Goal: Find specific page/section

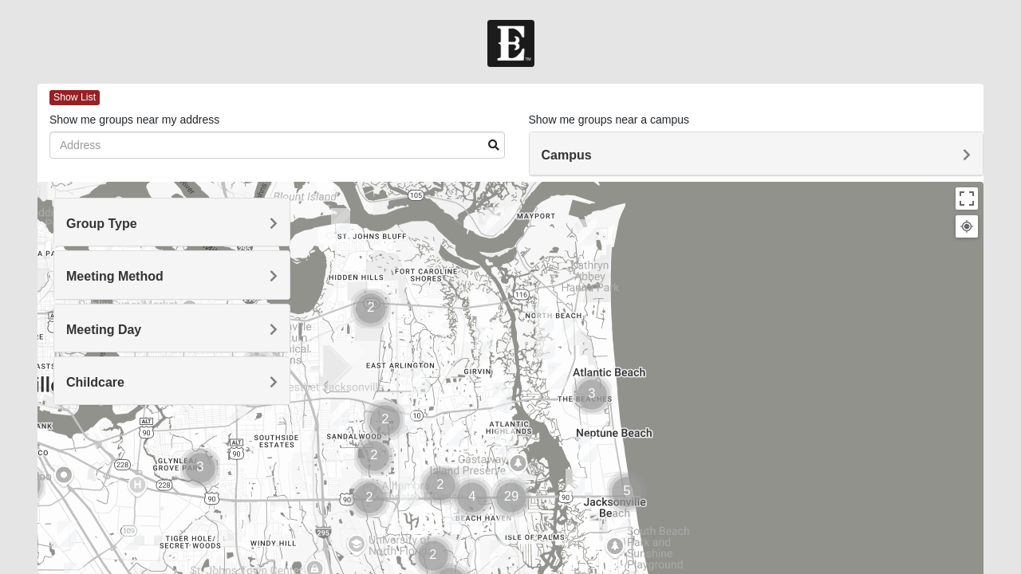
click at [97, 217] on span "Group Type" at bounding box center [101, 224] width 71 height 14
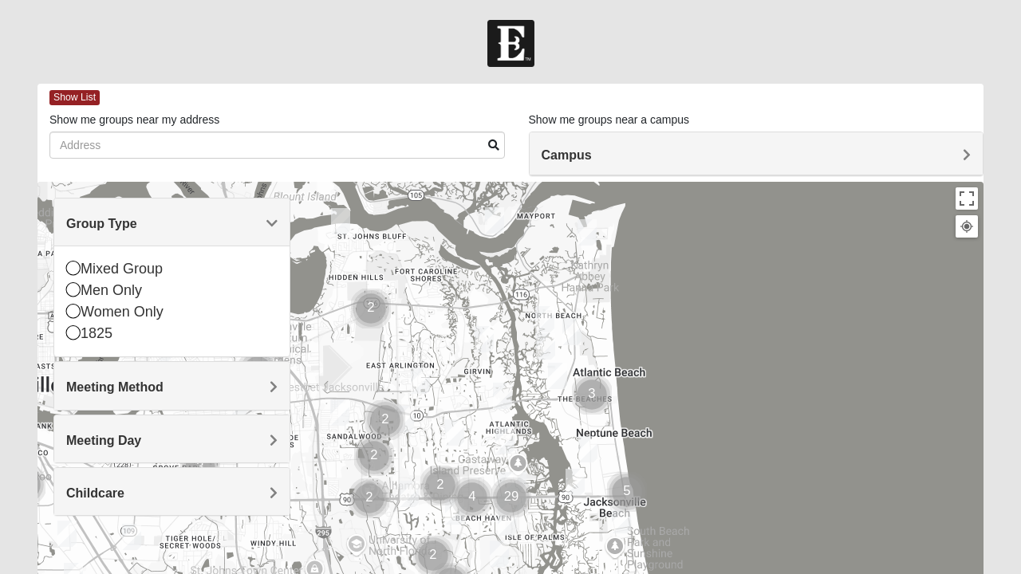
click at [87, 324] on div "1825" at bounding box center [171, 334] width 211 height 22
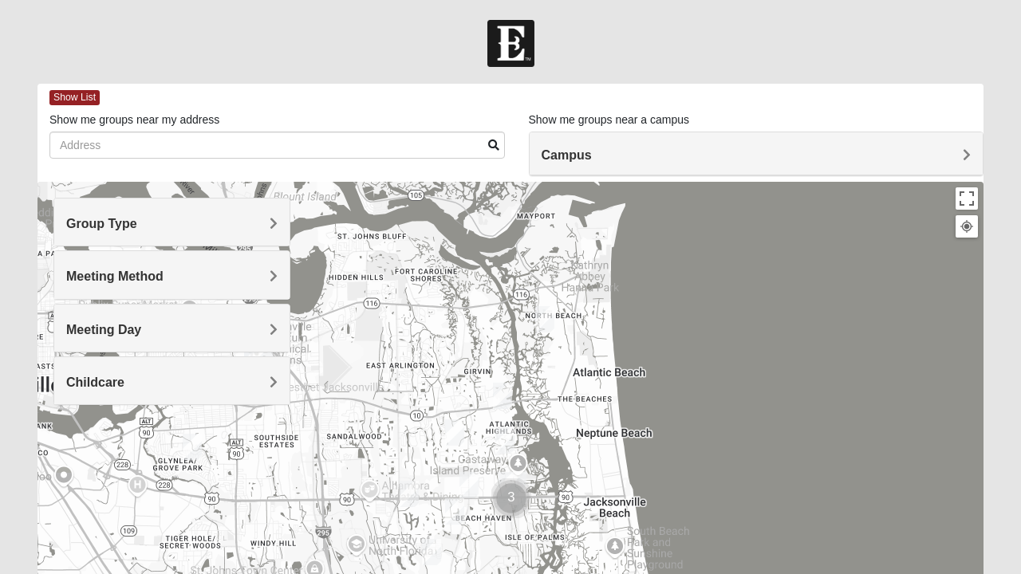
click at [70, 298] on div "Meeting Method" at bounding box center [171, 274] width 235 height 47
click at [166, 229] on h4 "Group Type" at bounding box center [171, 223] width 211 height 15
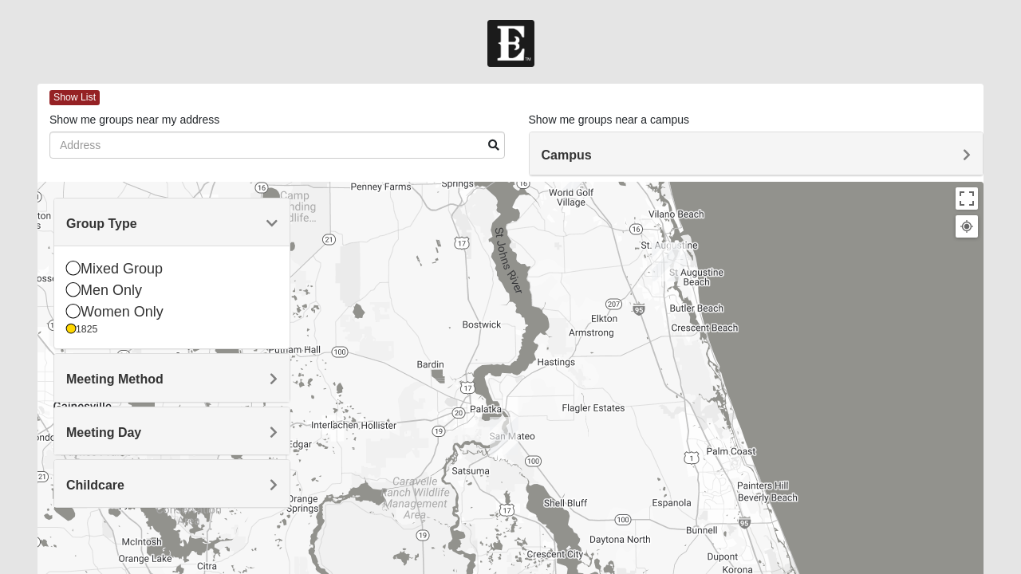
click at [686, 246] on img "St. Augustine (Coming Soon)" at bounding box center [665, 262] width 41 height 51
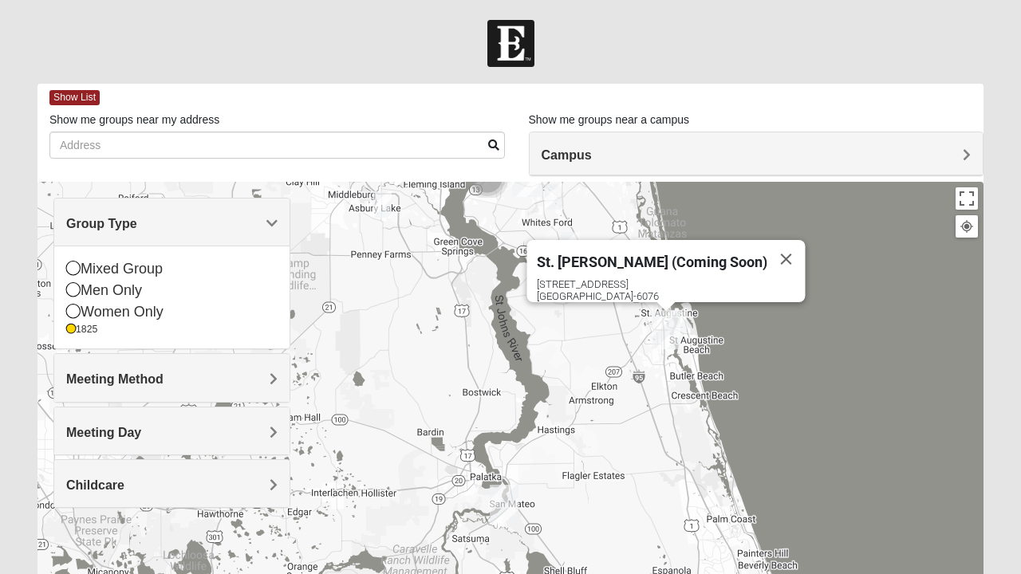
click at [769, 241] on button "Close" at bounding box center [786, 259] width 38 height 38
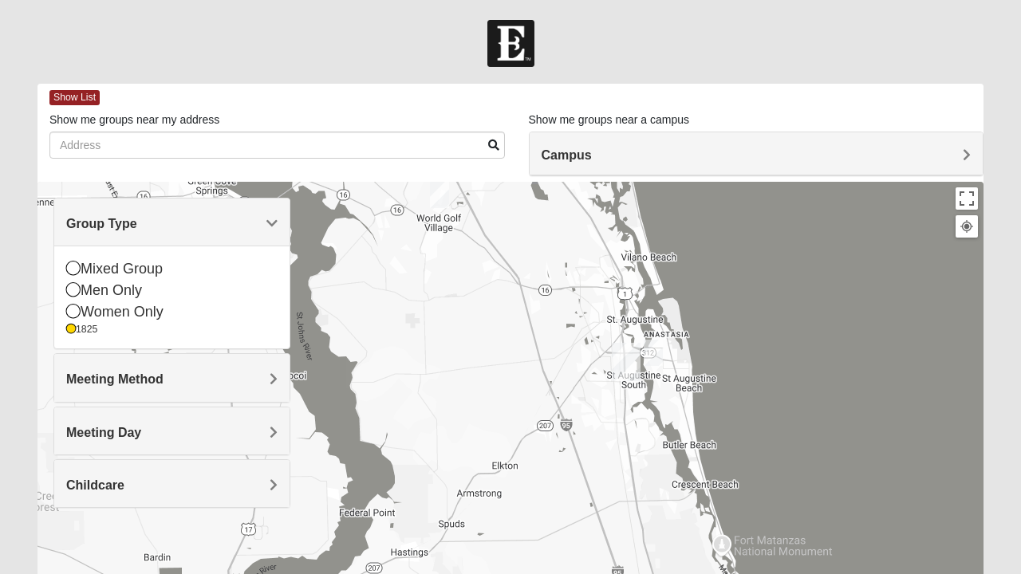
click at [660, 350] on img "1825 Mixed Lauter 32080" at bounding box center [653, 352] width 32 height 39
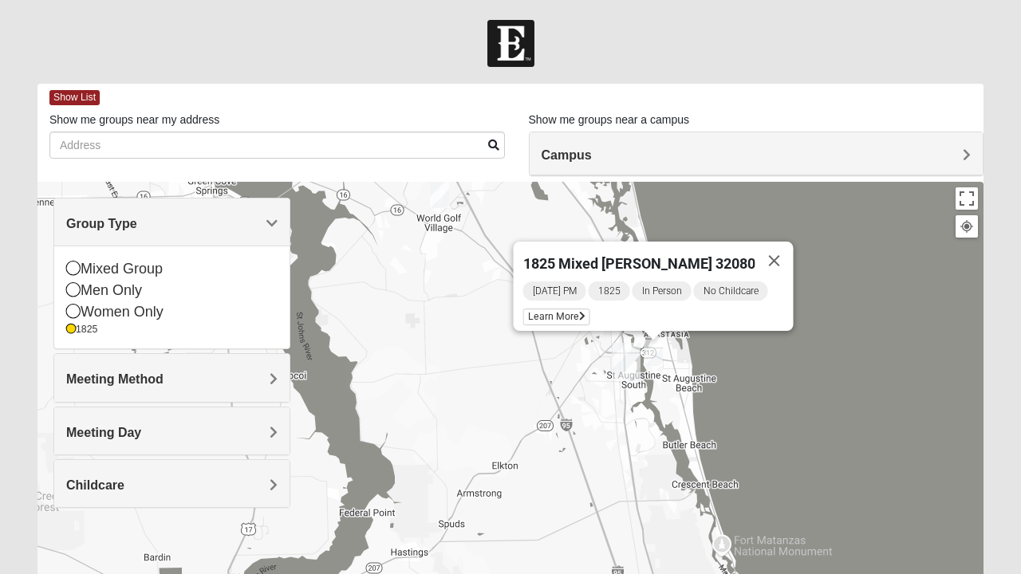
click at [582, 312] on icon at bounding box center [582, 317] width 6 height 10
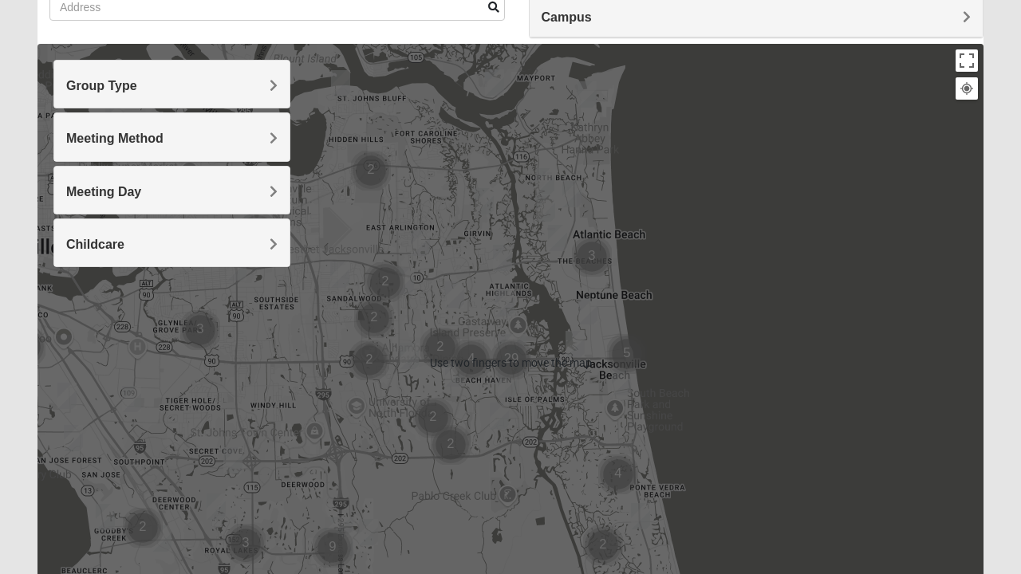
scroll to position [136, 0]
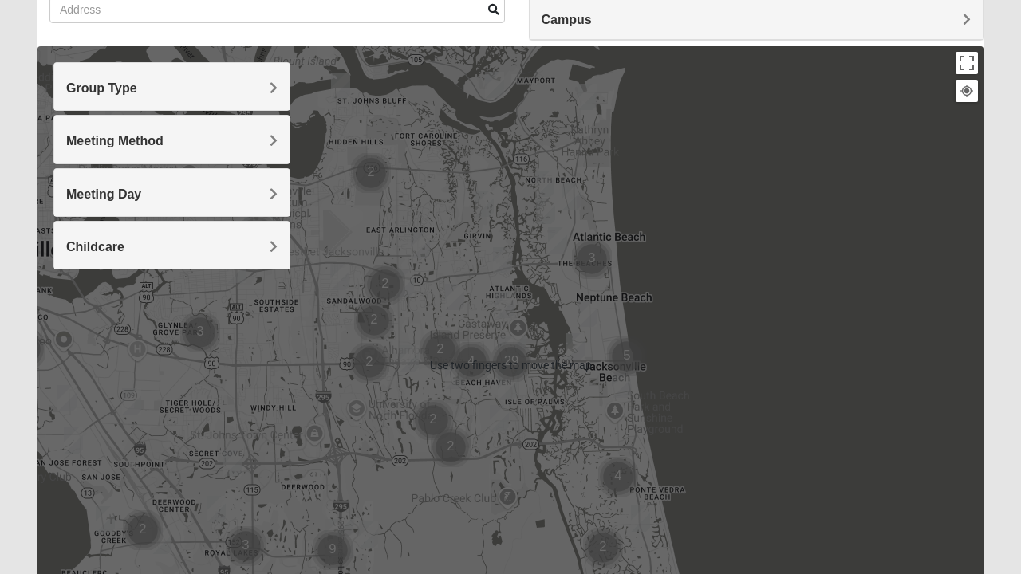
click at [225, 86] on h4 "Group Type" at bounding box center [171, 88] width 211 height 15
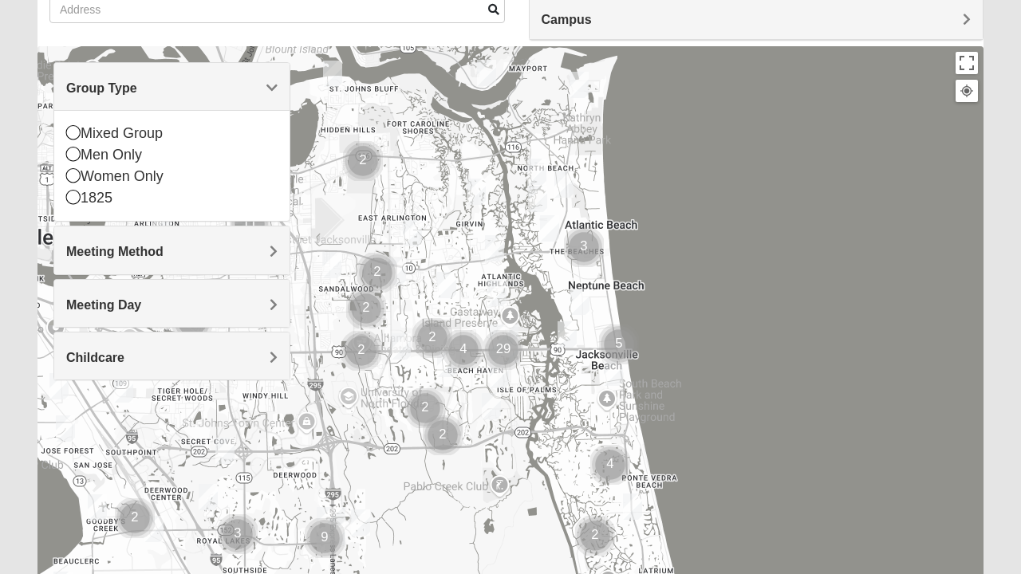
click at [80, 137] on icon at bounding box center [73, 132] width 14 height 14
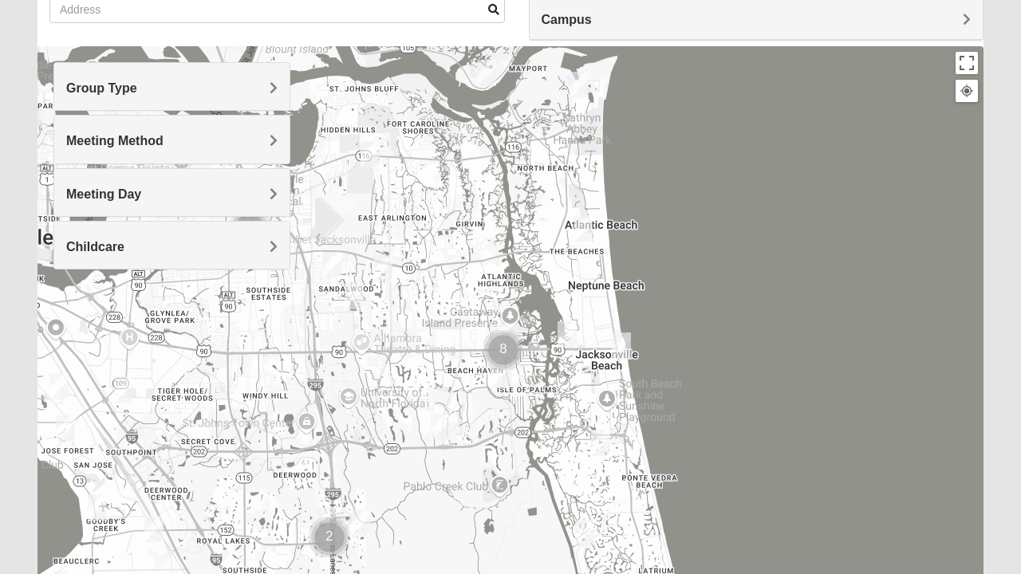
click at [158, 86] on h4 "Group Type" at bounding box center [171, 88] width 211 height 15
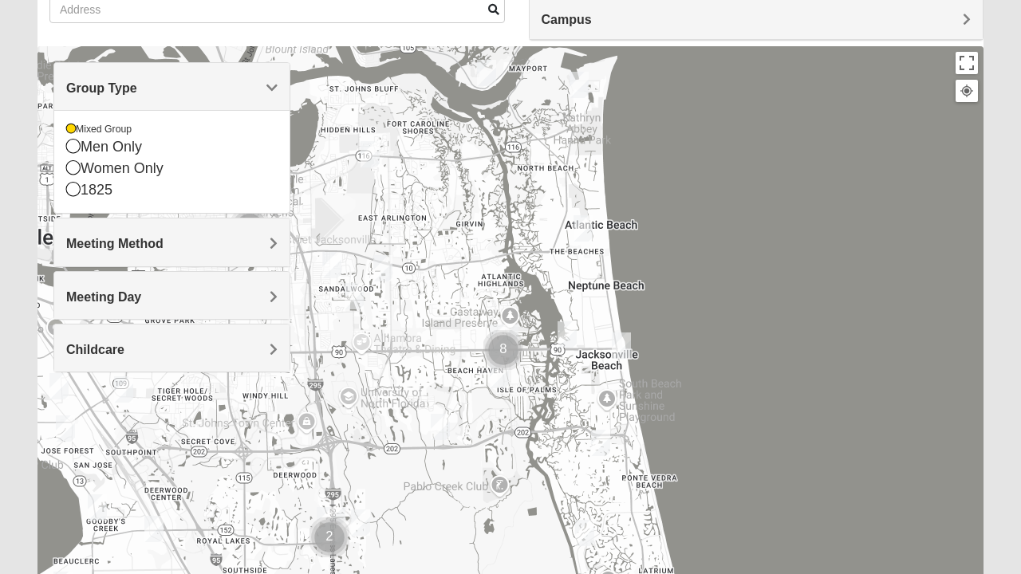
click at [532, 493] on div at bounding box center [510, 365] width 946 height 638
click at [137, 81] on span "Group Type" at bounding box center [101, 88] width 71 height 14
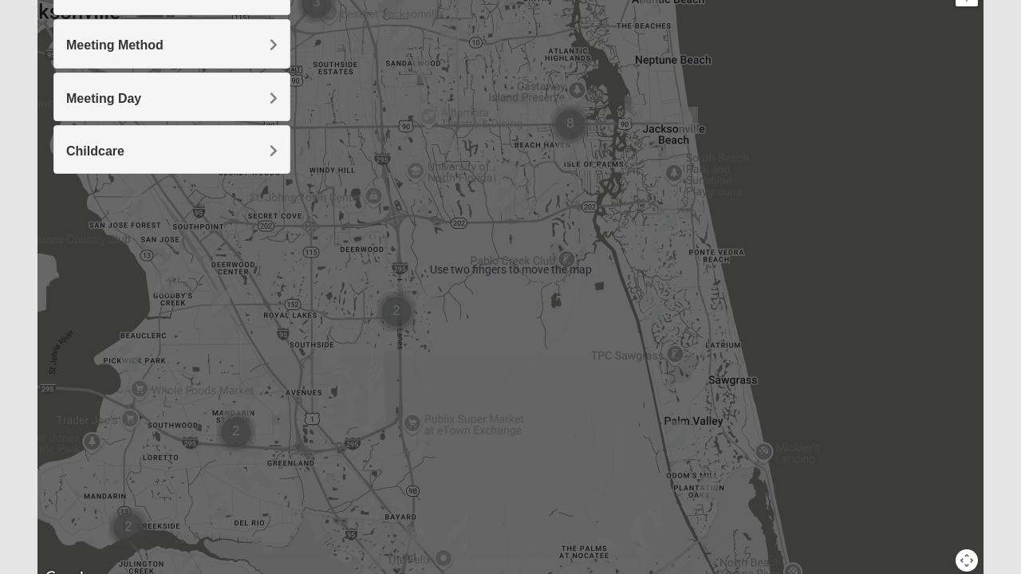
scroll to position [238, 0]
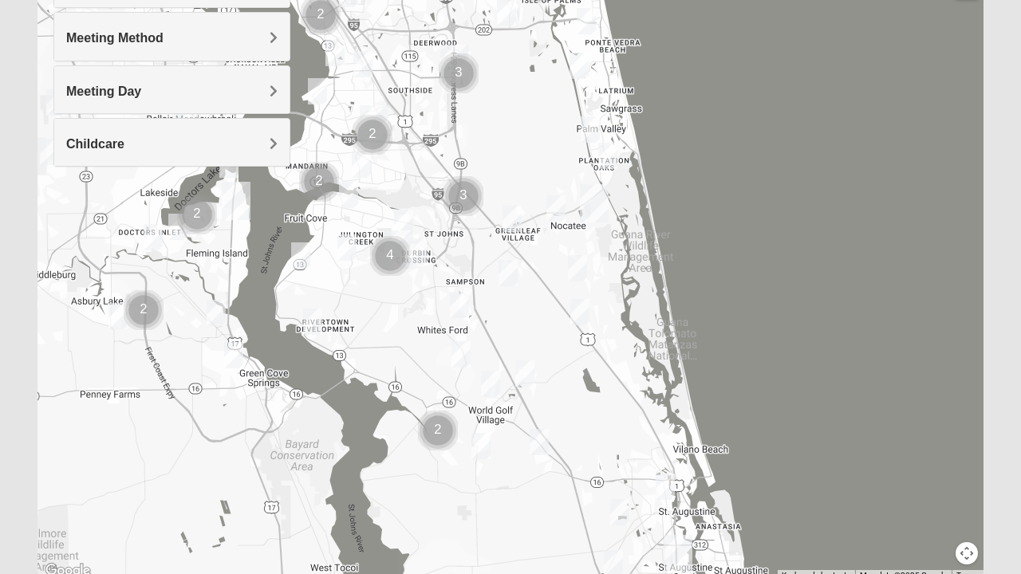
click at [504, 225] on img "Mixed Buckley 32081" at bounding box center [512, 218] width 32 height 39
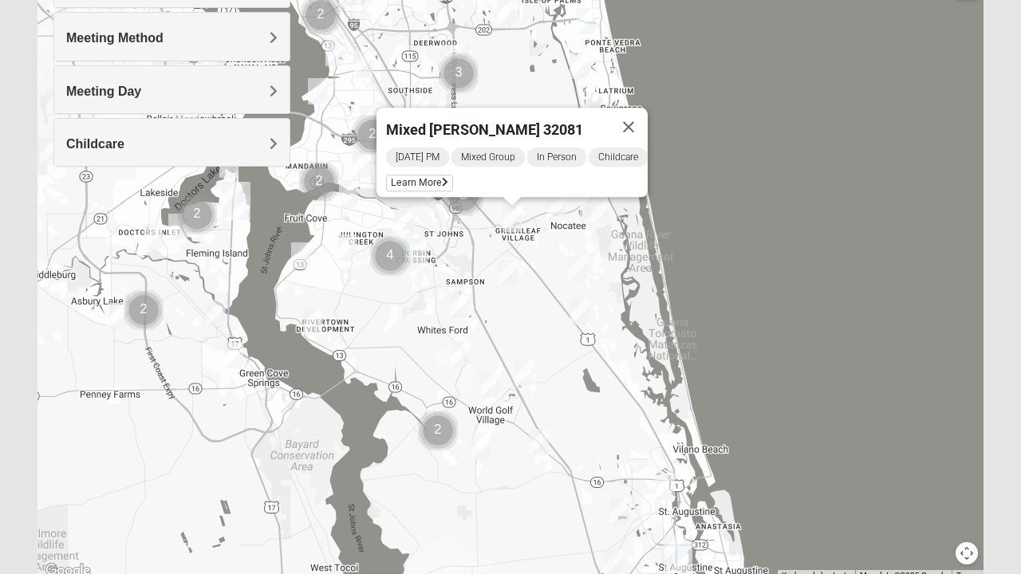
click at [637, 114] on button "Close" at bounding box center [628, 127] width 38 height 38
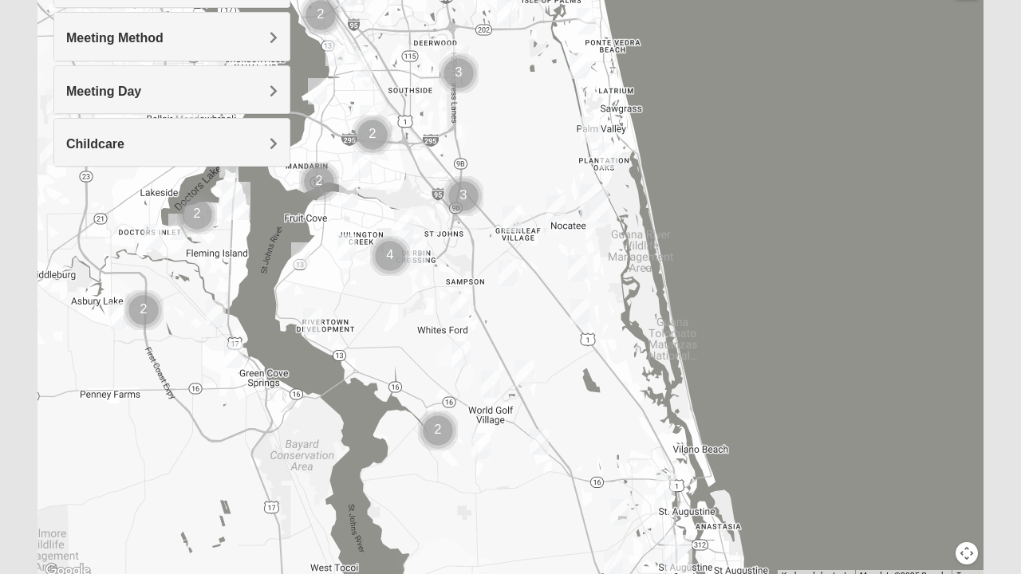
click at [419, 252] on img "Mixed Pline/Wednesday 32259" at bounding box center [418, 251] width 32 height 39
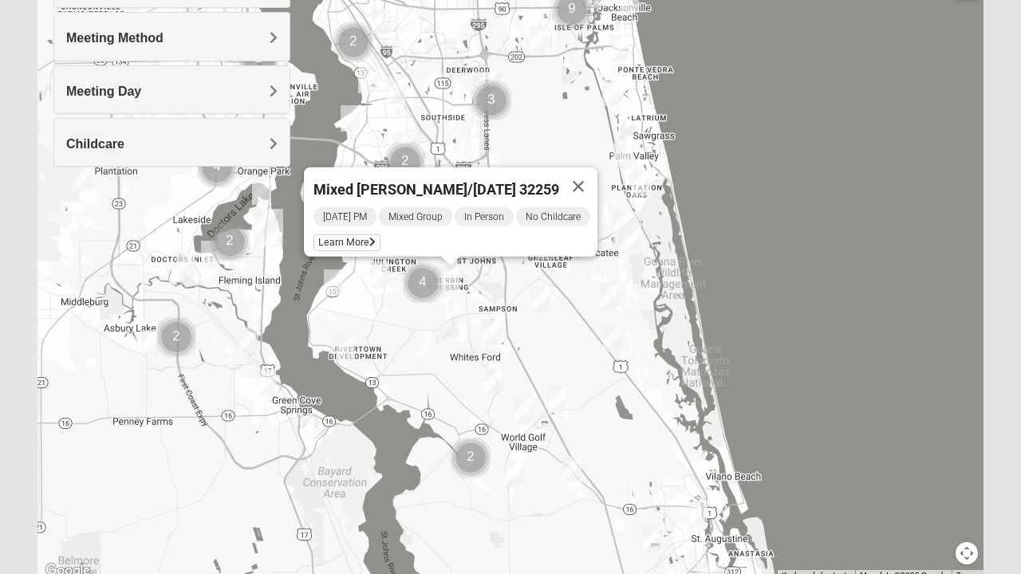
click at [592, 175] on button "Close" at bounding box center [578, 186] width 38 height 38
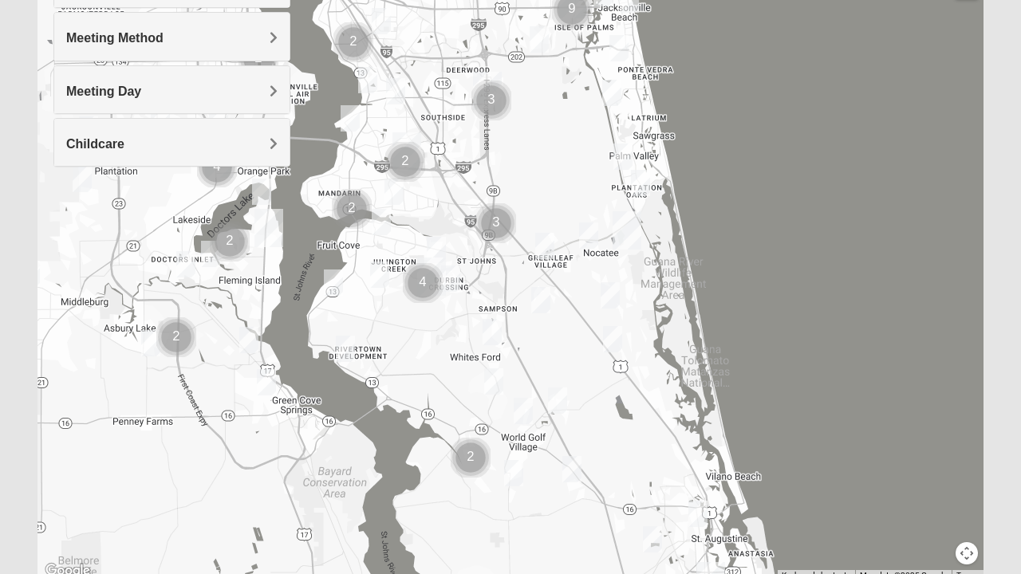
click at [346, 347] on img "Mixed Murphy 32259" at bounding box center [345, 348] width 32 height 39
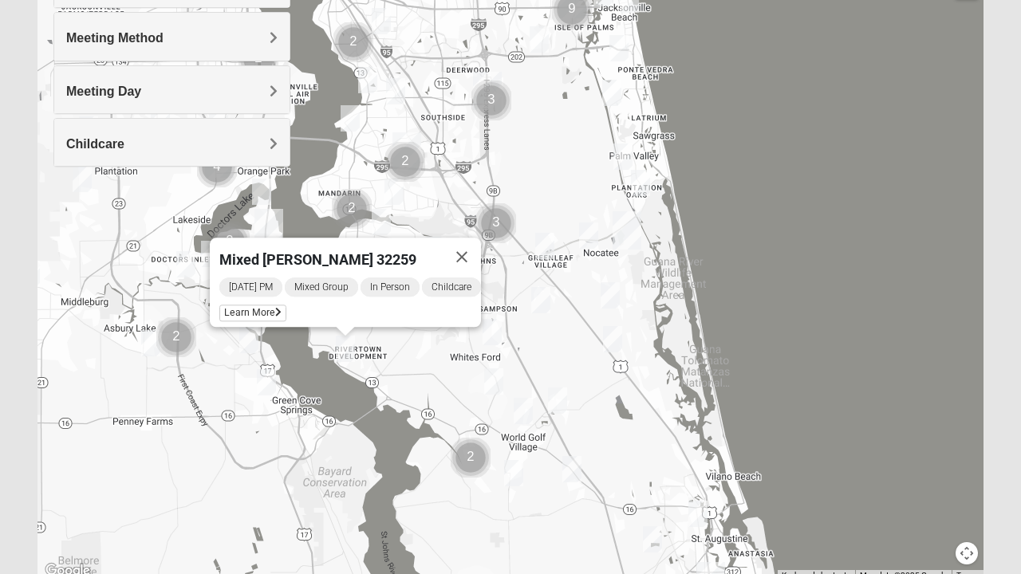
click at [472, 244] on button "Close" at bounding box center [462, 257] width 38 height 38
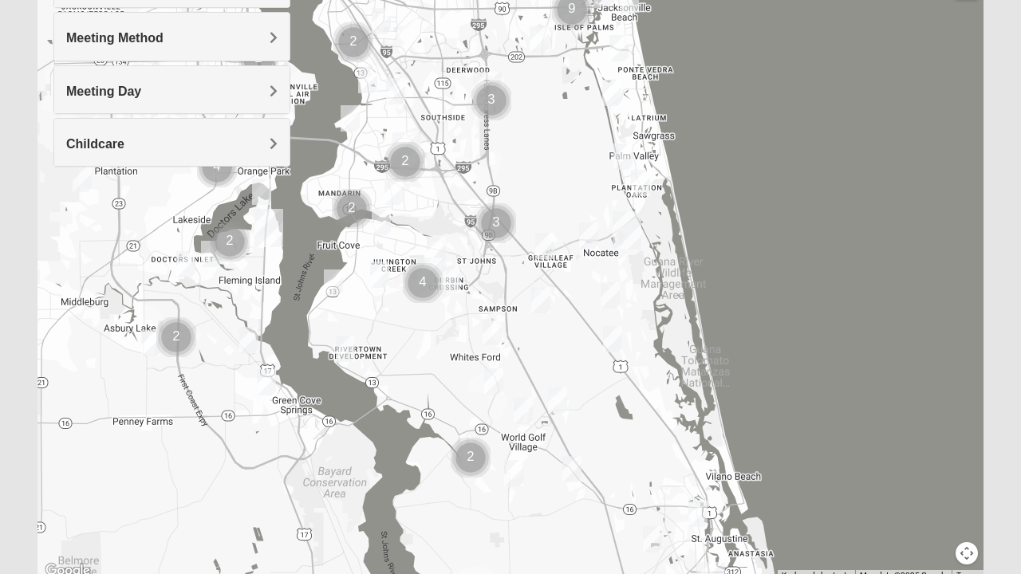
click at [333, 281] on img "Mixed Otts 32259" at bounding box center [333, 282] width 32 height 39
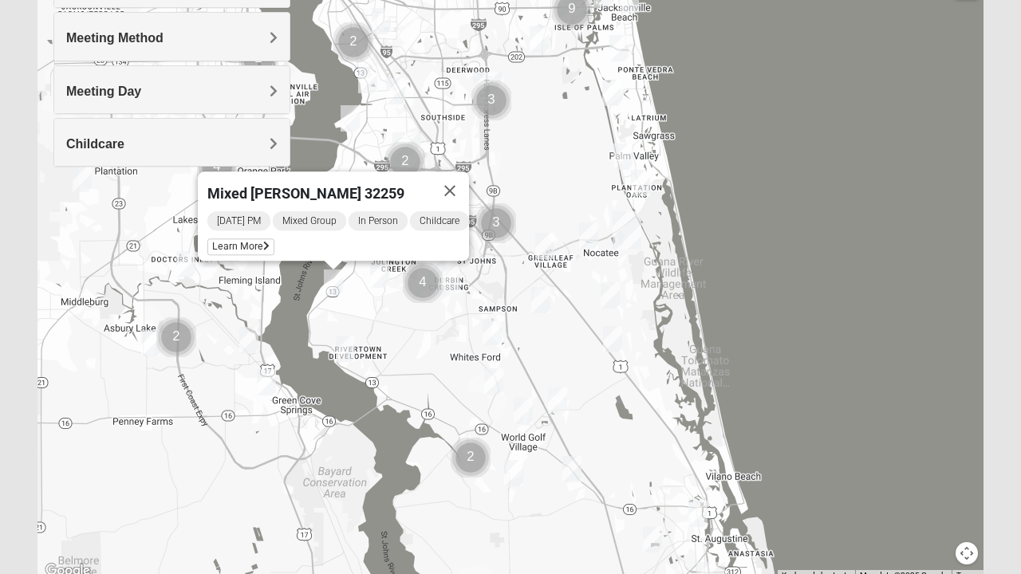
click at [456, 179] on button "Close" at bounding box center [450, 190] width 38 height 38
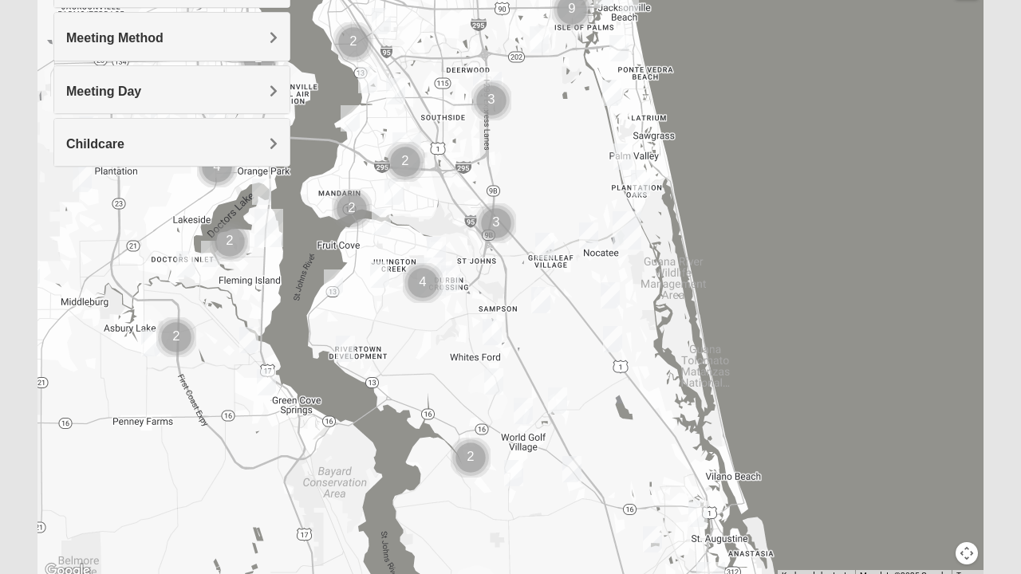
click at [541, 301] on img "Mixed Schueren 32095" at bounding box center [541, 300] width 32 height 39
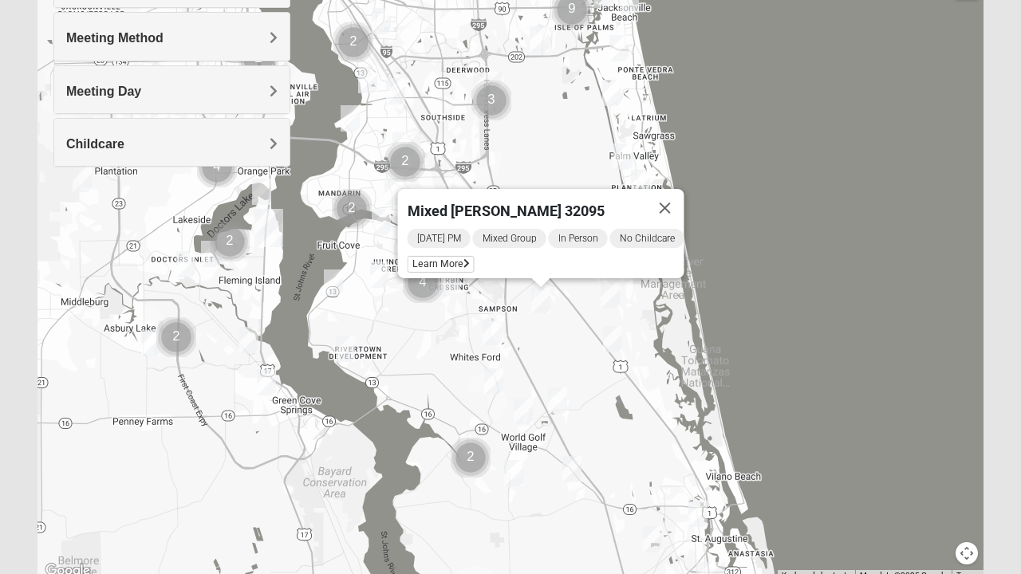
click at [677, 198] on button "Close" at bounding box center [665, 208] width 38 height 38
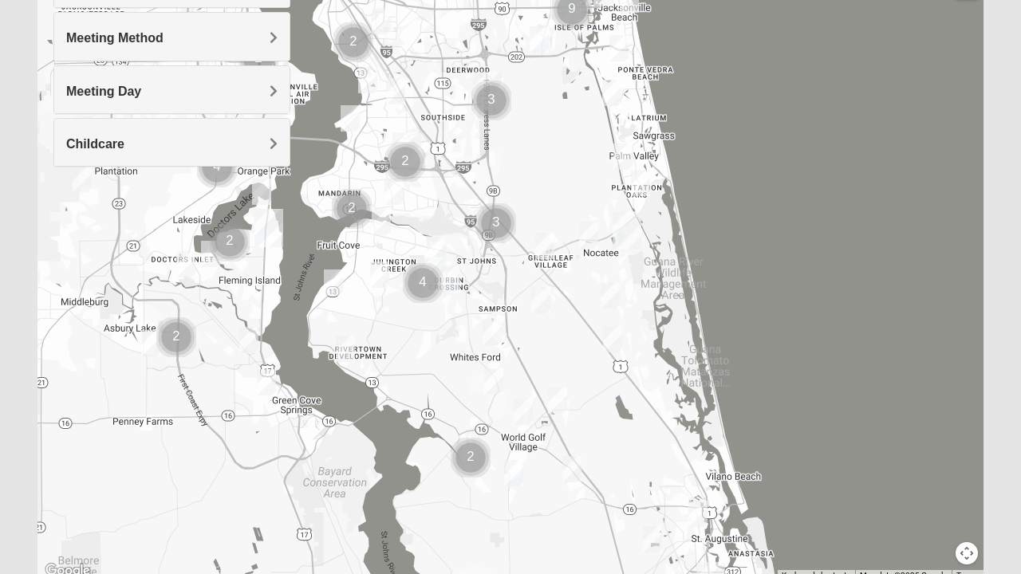
click at [544, 246] on img "Mixed Buckley 32081" at bounding box center [545, 245] width 32 height 39
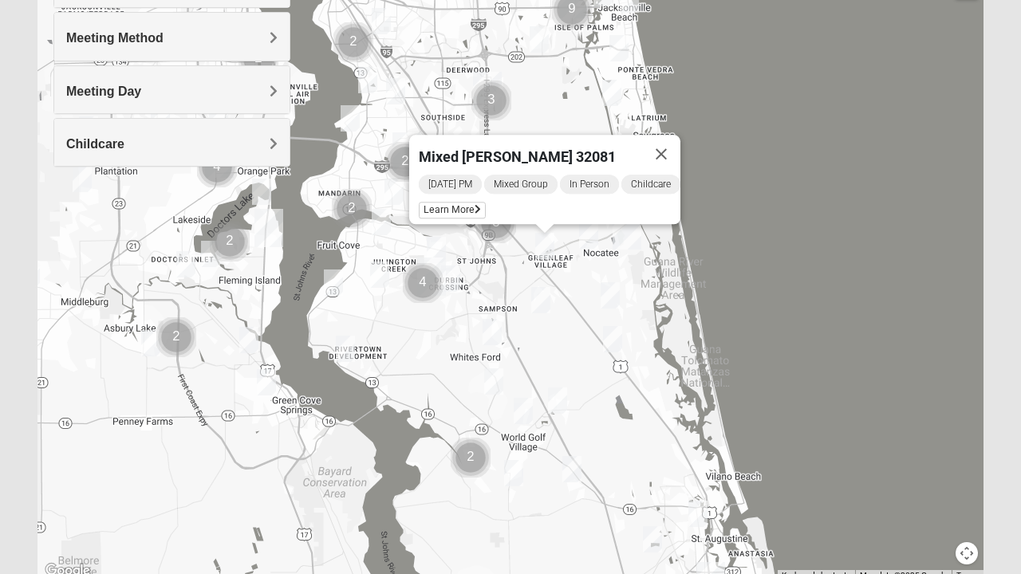
click at [672, 142] on button "Close" at bounding box center [661, 154] width 38 height 38
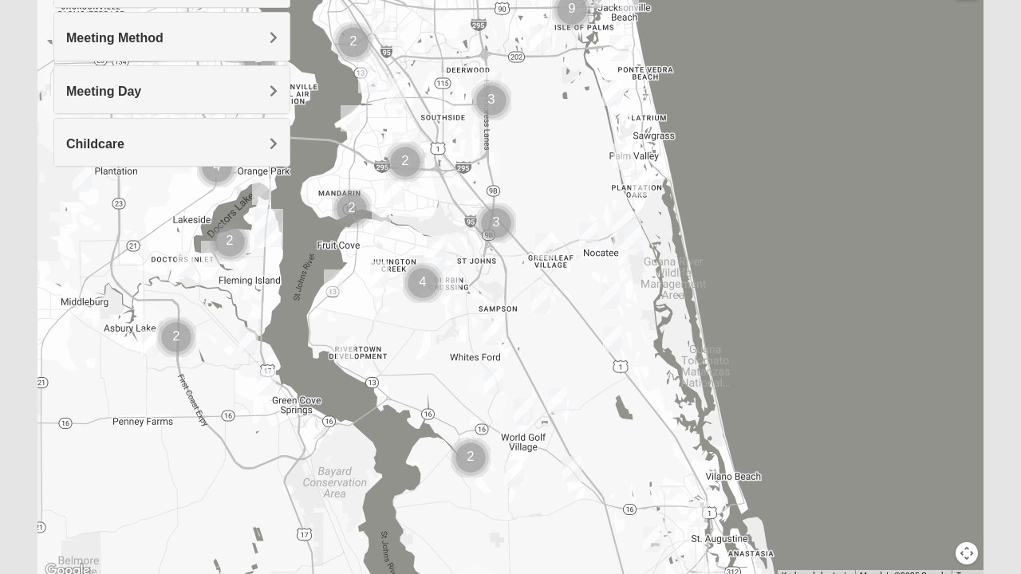
click at [592, 238] on img "Mixed Olsen 32081" at bounding box center [589, 235] width 32 height 39
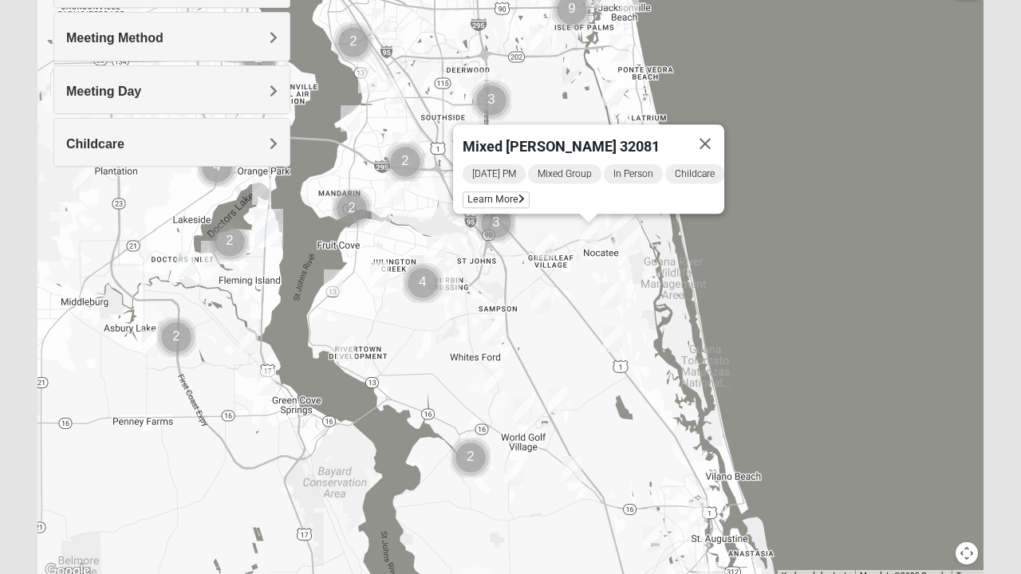
click at [718, 137] on button "Close" at bounding box center [705, 143] width 38 height 38
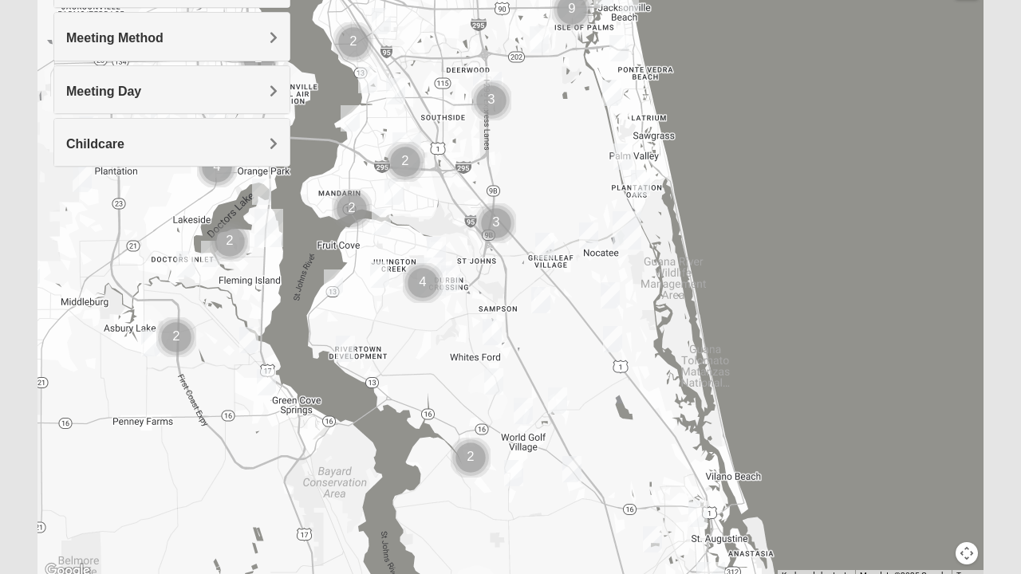
click at [547, 252] on img "Mixed Buckley 32081" at bounding box center [545, 245] width 32 height 39
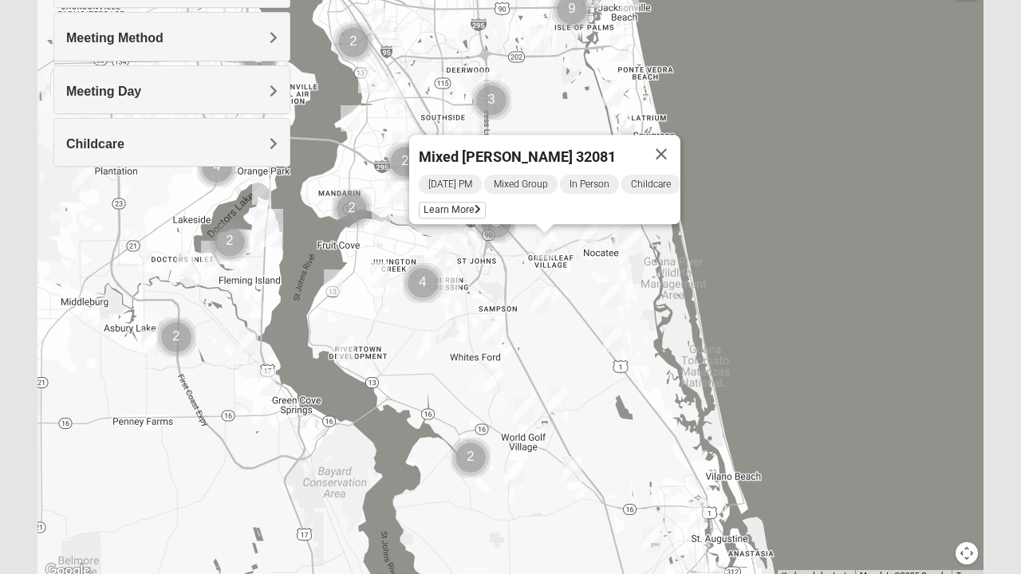
click at [668, 148] on button "Close" at bounding box center [661, 154] width 38 height 38
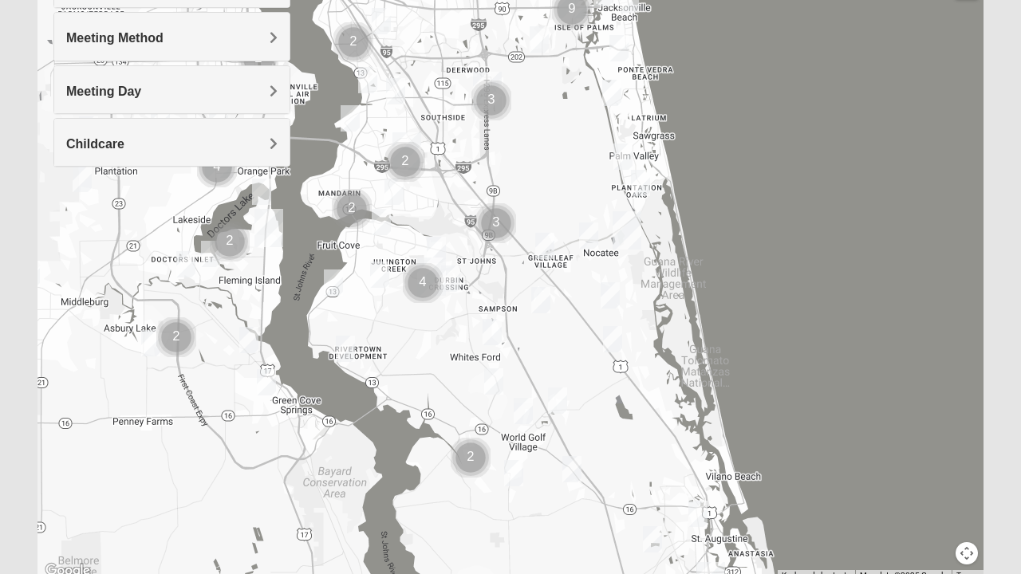
click at [612, 336] on img "Mixed Gerville-Reache 32095" at bounding box center [613, 339] width 32 height 39
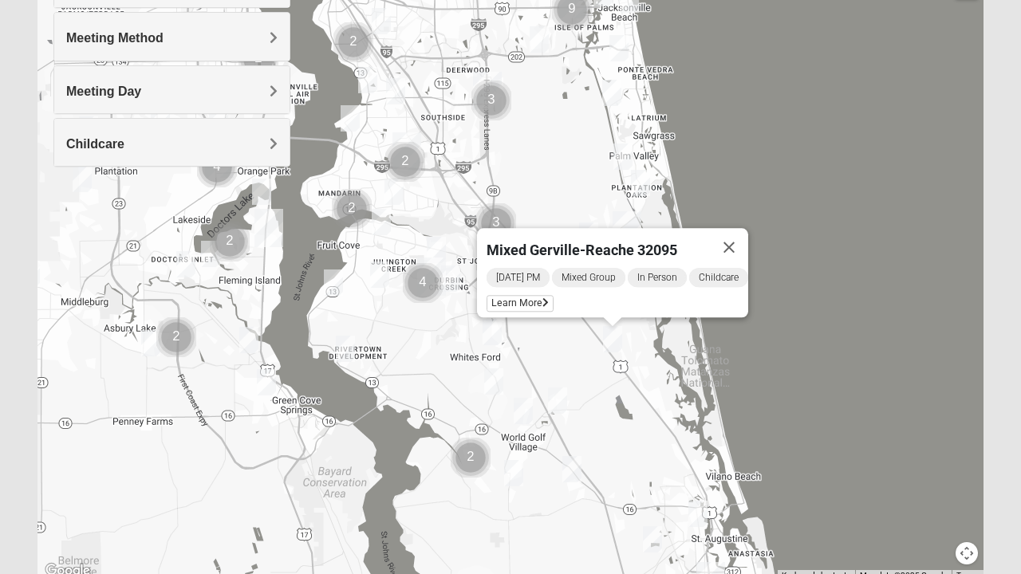
click at [748, 233] on button "Close" at bounding box center [729, 247] width 38 height 38
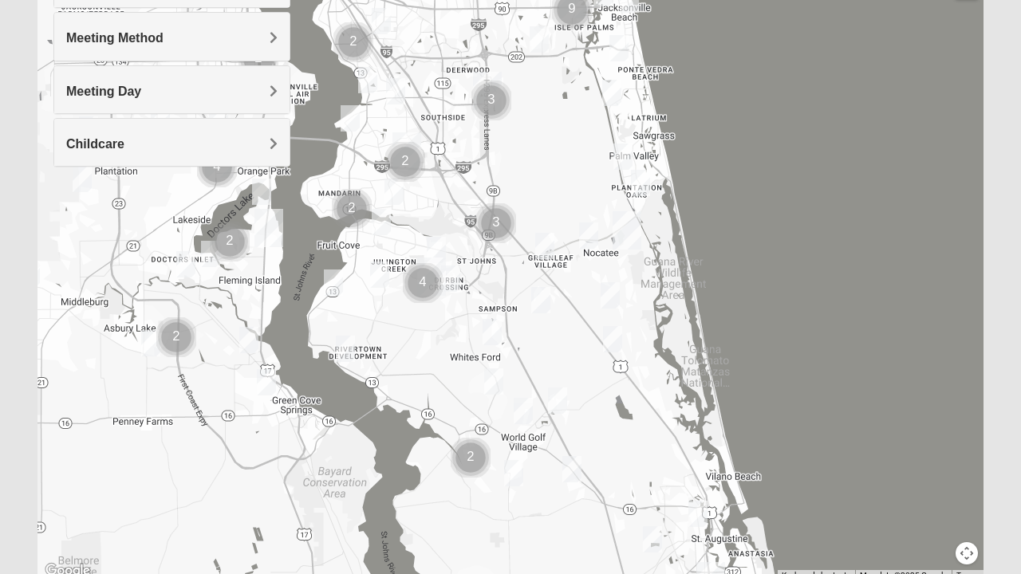
click at [523, 404] on img "Mixed Musick 32092" at bounding box center [523, 411] width 32 height 39
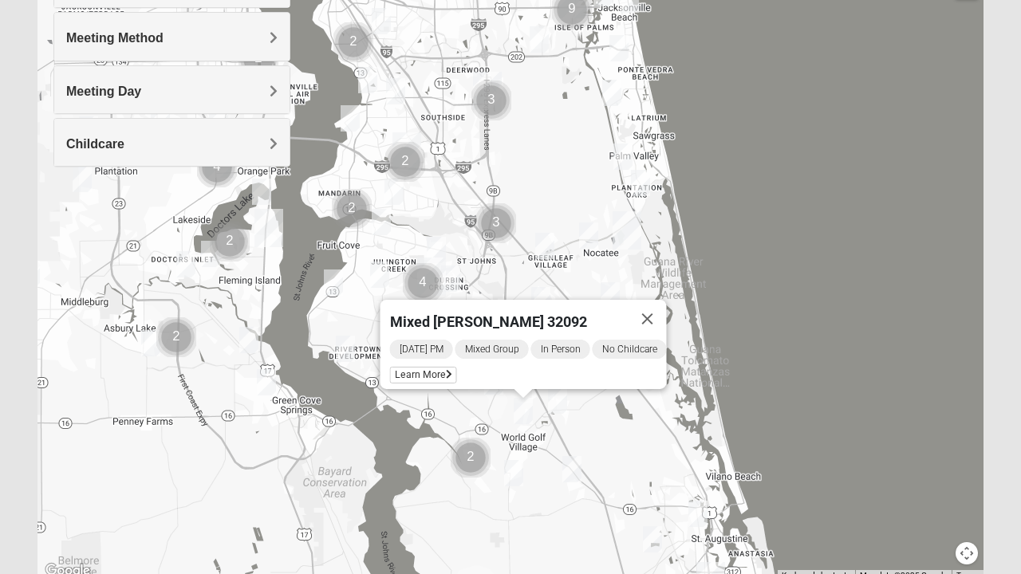
click at [657, 300] on button "Close" at bounding box center [647, 319] width 38 height 38
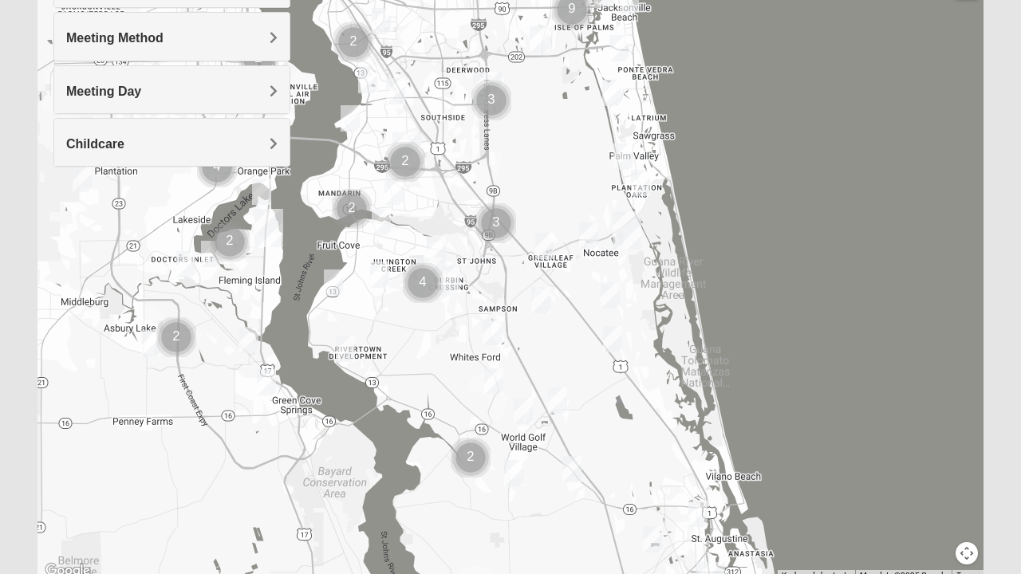
click at [429, 271] on div "To navigate, press the arrow keys." at bounding box center [510, 262] width 946 height 638
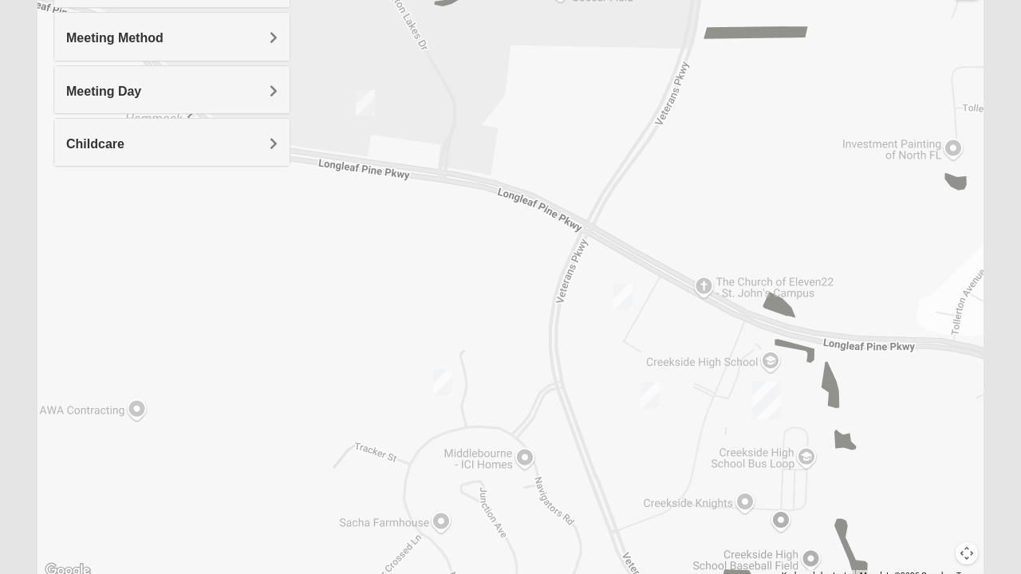
click at [69, 31] on span "Meeting Method" at bounding box center [114, 38] width 97 height 14
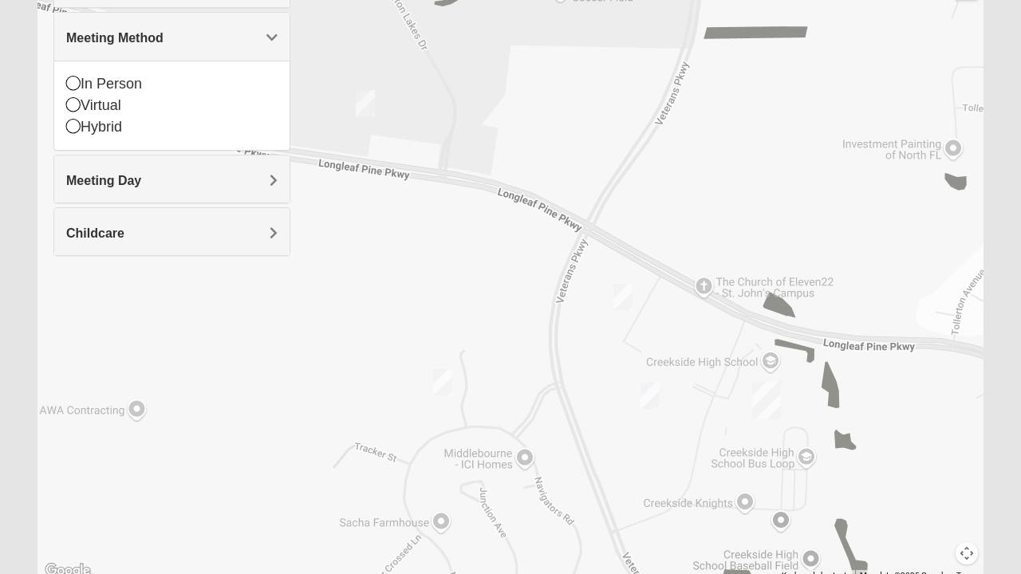
click at [654, 385] on img "Mixed Franzini 32259" at bounding box center [650, 395] width 32 height 39
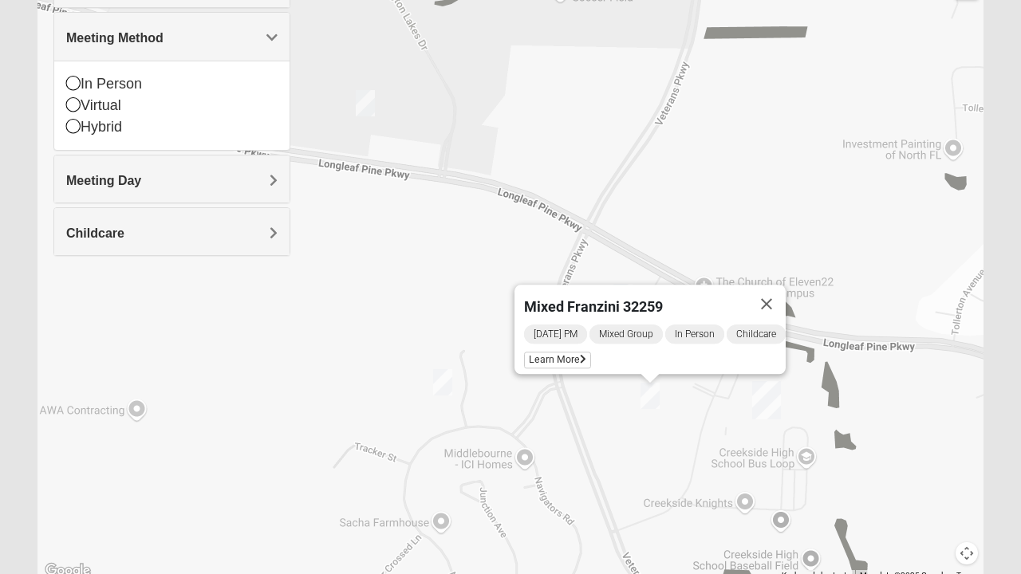
click at [779, 297] on button "Close" at bounding box center [766, 304] width 38 height 38
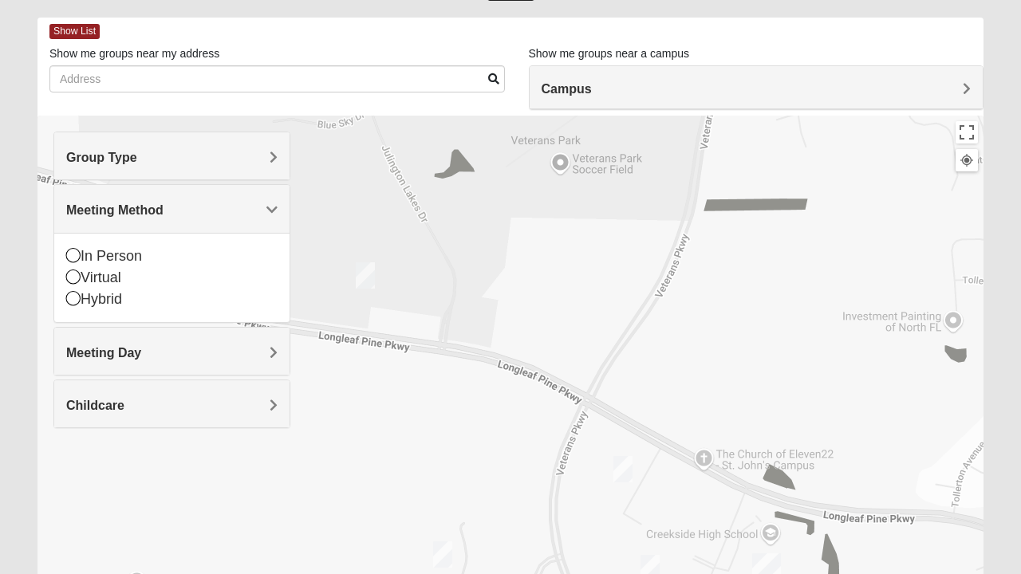
scroll to position [62, 0]
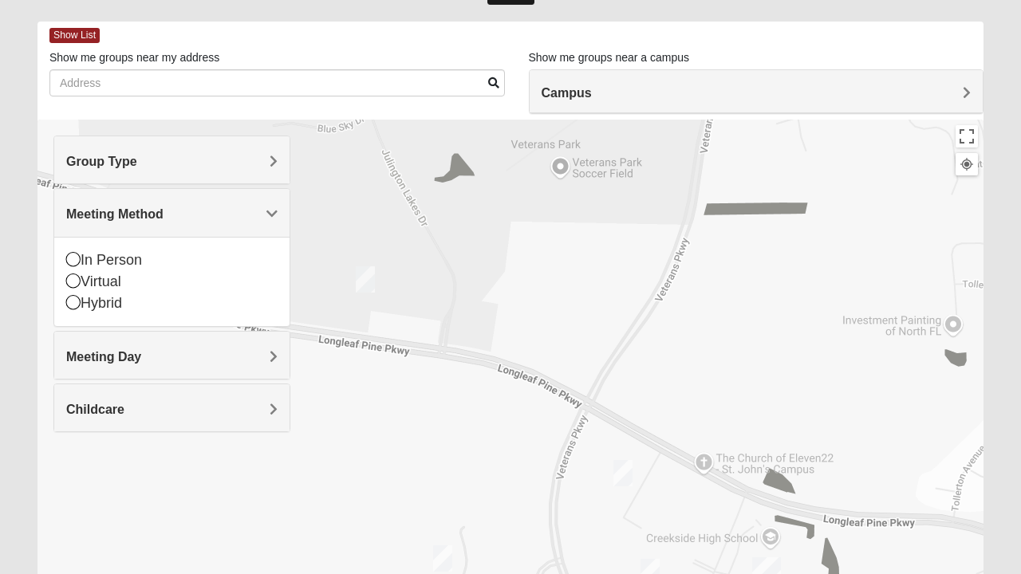
click at [362, 268] on img "Mixed Clark 32259" at bounding box center [365, 279] width 32 height 39
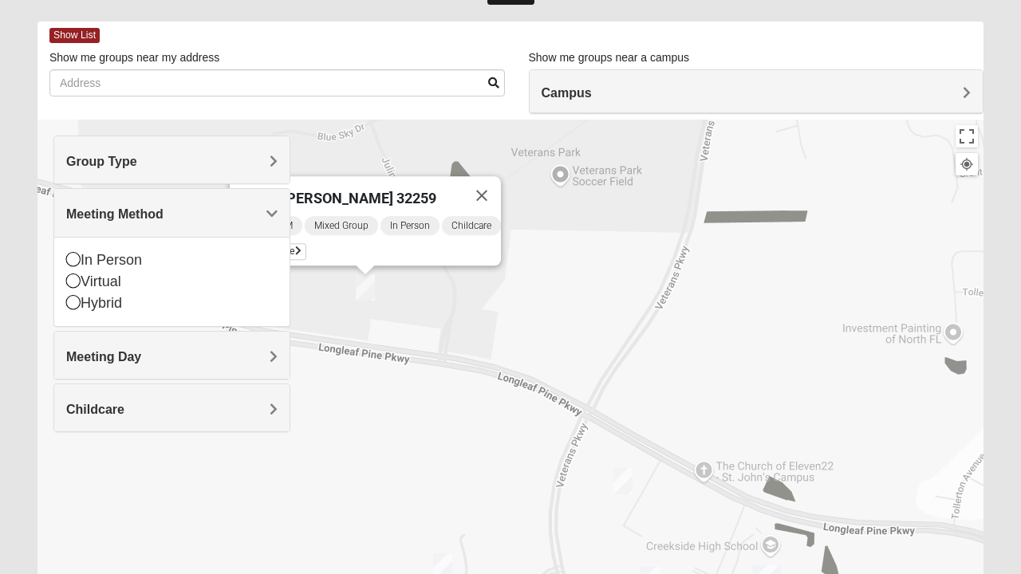
click at [483, 186] on button "Close" at bounding box center [482, 195] width 38 height 38
